Goal: Download file/media

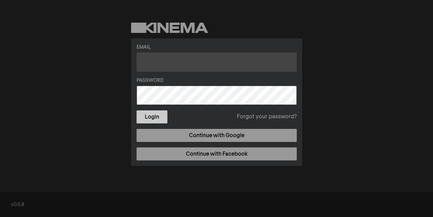
type input "[PERSON_NAME][DOMAIN_NAME][EMAIL_ADDRESS][PERSON_NAME][DOMAIN_NAME]"
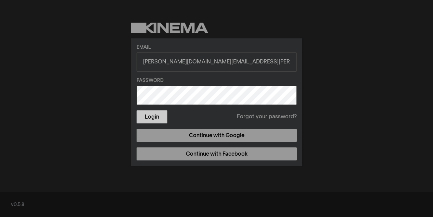
click at [158, 116] on button "Login" at bounding box center [152, 116] width 31 height 13
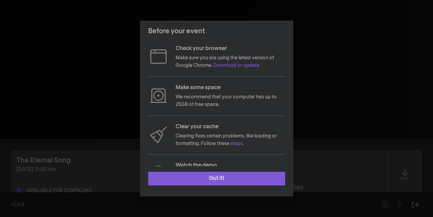
click at [276, 174] on button "Got it!" at bounding box center [216, 178] width 137 height 14
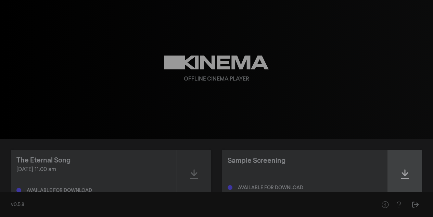
click at [401, 174] on icon at bounding box center [405, 173] width 8 height 11
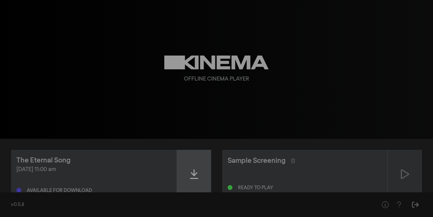
click at [191, 171] on icon at bounding box center [194, 173] width 8 height 11
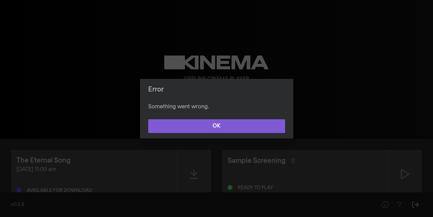
click at [206, 130] on button "OK" at bounding box center [216, 126] width 137 height 14
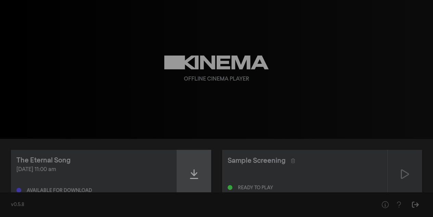
click at [203, 163] on div at bounding box center [194, 174] width 34 height 49
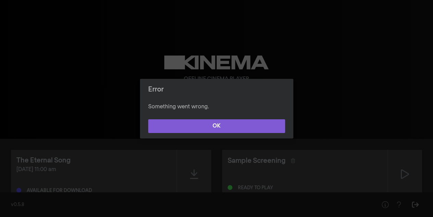
click at [217, 125] on button "OK" at bounding box center [216, 126] width 137 height 14
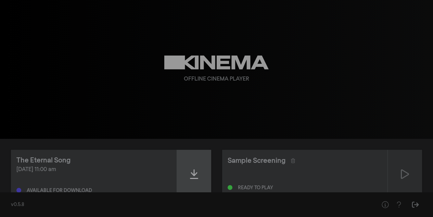
click at [201, 172] on div at bounding box center [194, 174] width 34 height 49
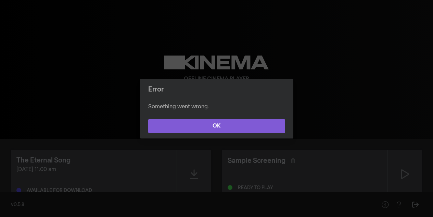
click at [213, 120] on button "OK" at bounding box center [216, 126] width 137 height 14
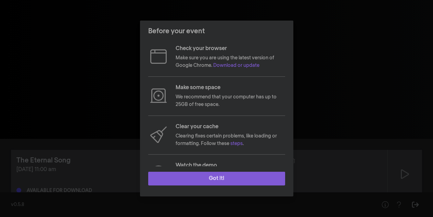
click at [233, 177] on button "Got it!" at bounding box center [216, 178] width 137 height 14
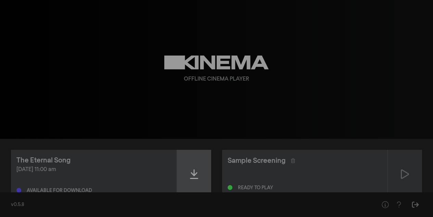
click at [186, 168] on div at bounding box center [194, 174] width 34 height 49
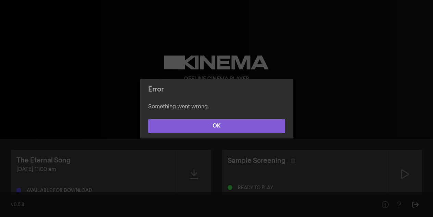
click at [199, 120] on button "OK" at bounding box center [216, 126] width 137 height 14
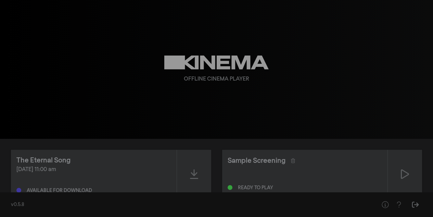
scroll to position [22, 0]
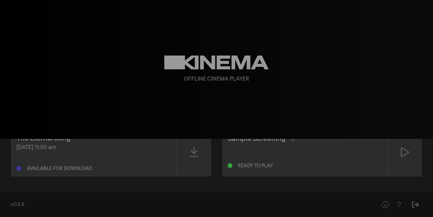
click at [165, 157] on div "Oct 13, 2025 at 11:00 am Available for download" at bounding box center [93, 156] width 155 height 27
click at [180, 155] on div at bounding box center [194, 152] width 34 height 49
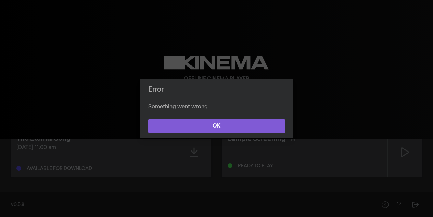
click at [186, 119] on button "OK" at bounding box center [216, 126] width 137 height 14
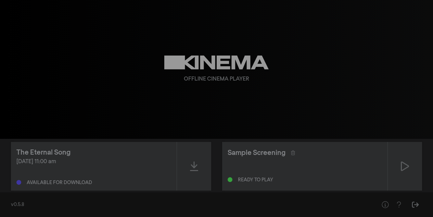
scroll to position [0, 0]
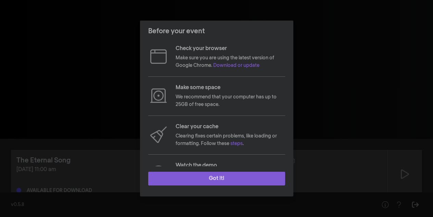
click at [232, 181] on button "Got it!" at bounding box center [216, 178] width 137 height 14
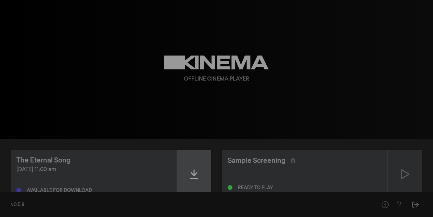
click at [202, 180] on div at bounding box center [194, 174] width 34 height 49
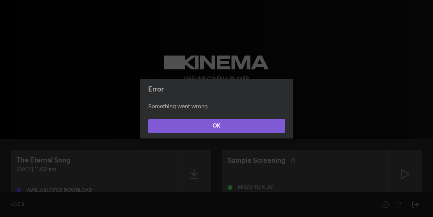
click at [208, 124] on button "OK" at bounding box center [216, 126] width 137 height 14
